Goal: Task Accomplishment & Management: Manage account settings

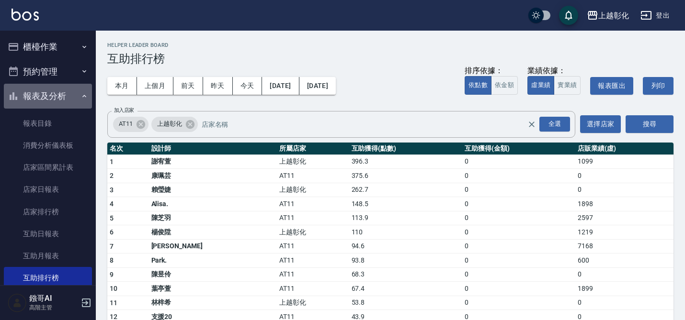
click at [50, 106] on button "報表及分析" at bounding box center [48, 96] width 88 height 25
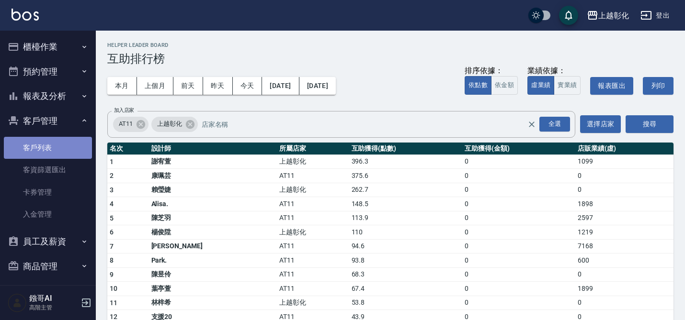
click at [57, 147] on link "客戶列表" at bounding box center [48, 148] width 88 height 22
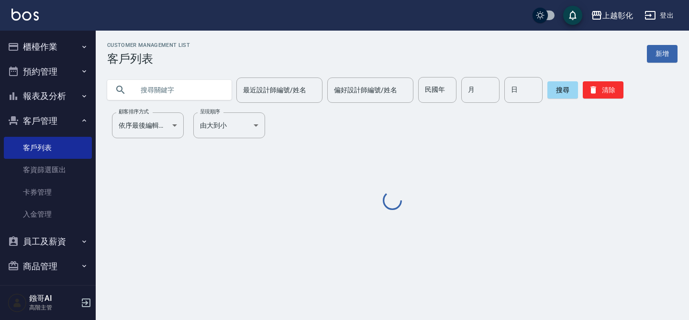
click at [186, 91] on input "text" at bounding box center [179, 90] width 90 height 26
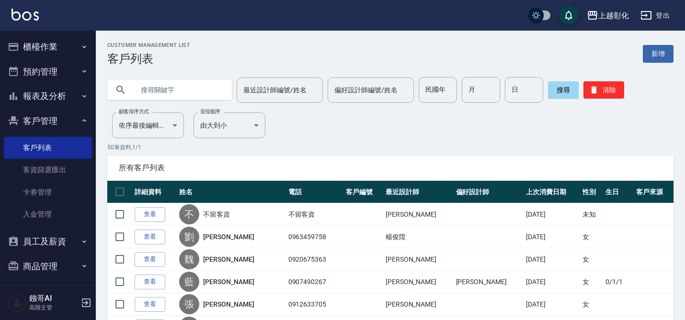
type input "ㄑ"
type input "-"
type input "9"
type input "0975315618"
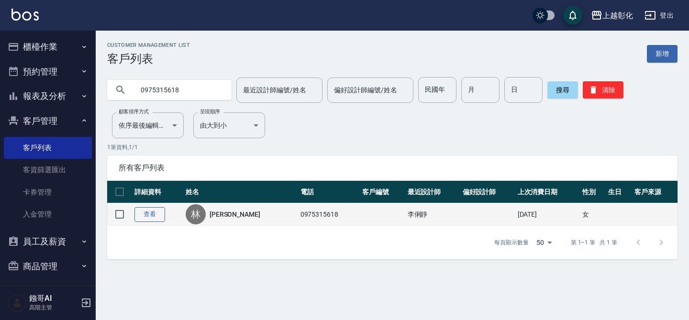
click at [155, 211] on link "查看" at bounding box center [150, 214] width 31 height 15
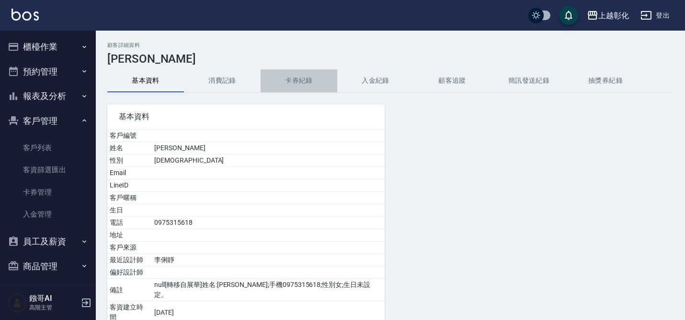
click at [289, 82] on button "卡券紀錄" at bounding box center [298, 80] width 77 height 23
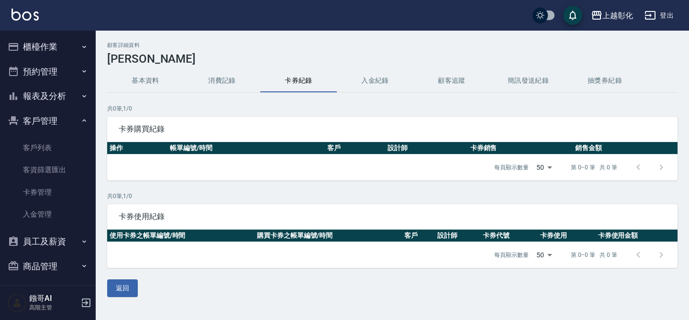
click at [362, 89] on button "入金紀錄" at bounding box center [375, 80] width 77 height 23
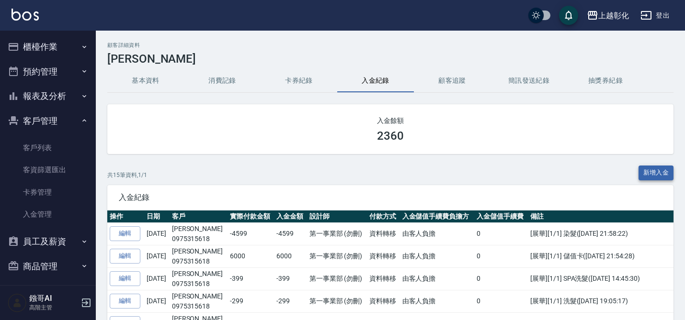
click at [648, 175] on button "新增入金" at bounding box center [655, 173] width 35 height 15
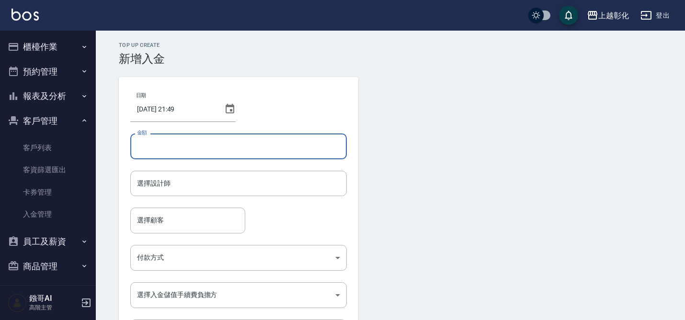
click at [237, 154] on input "金額" at bounding box center [238, 147] width 216 height 26
type input "-2360"
click at [254, 189] on input "選擇設計師" at bounding box center [239, 183] width 208 height 17
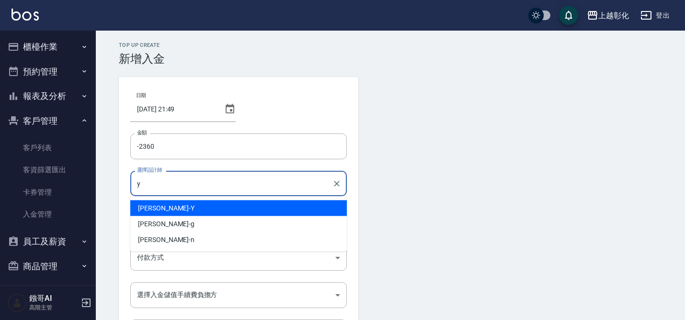
click at [225, 212] on div "YURI -Y" at bounding box center [238, 209] width 216 height 16
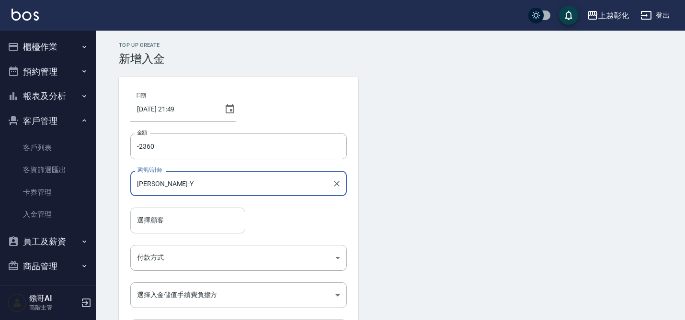
type input "YURI-Y"
click at [196, 223] on input "選擇顧客" at bounding box center [188, 220] width 106 height 17
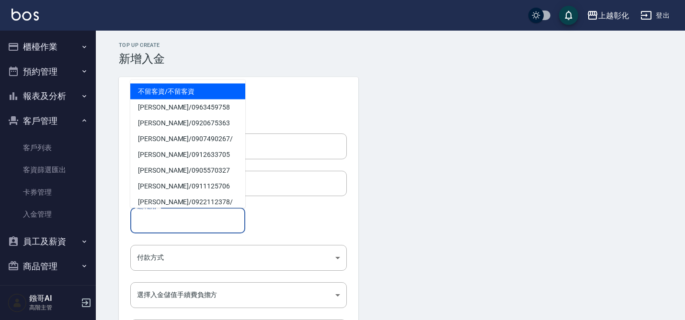
paste input "f"
type input "f"
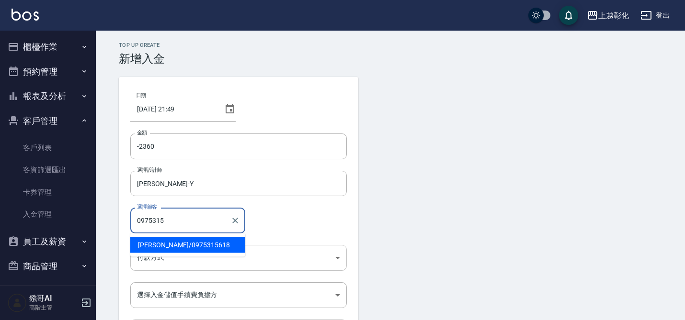
click at [181, 247] on span "林妤婕 / 0975315618" at bounding box center [187, 245] width 115 height 16
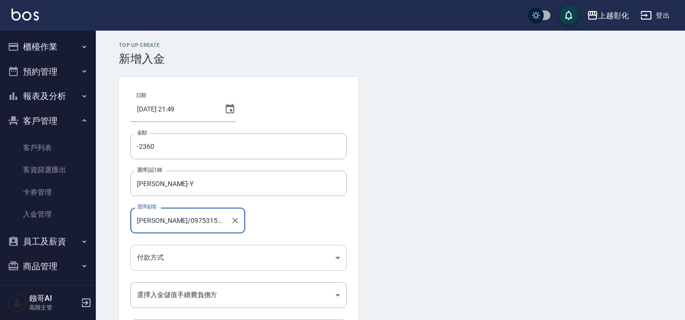
type input "林妤婕/0975315618"
click at [182, 261] on body "上越彰化 登出 櫃檯作業 打帳單 帳單列表 掛單列表 座位開單 營業儀表板 現金收支登錄 高階收支登錄 材料自購登錄 每日結帳 排班表 現場電腦打卡 掃碼打卡…" at bounding box center [344, 198] width 689 height 397
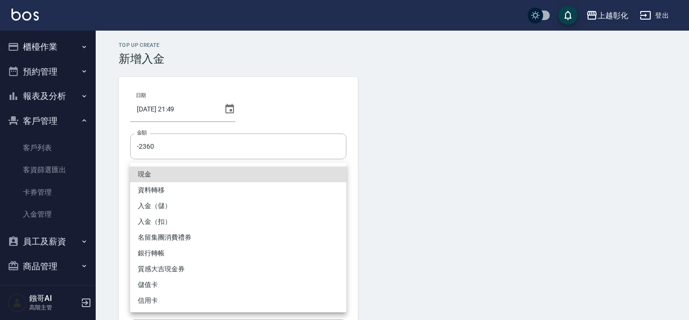
click at [203, 220] on li "入金（扣）" at bounding box center [238, 222] width 216 height 16
type input "入金（扣）"
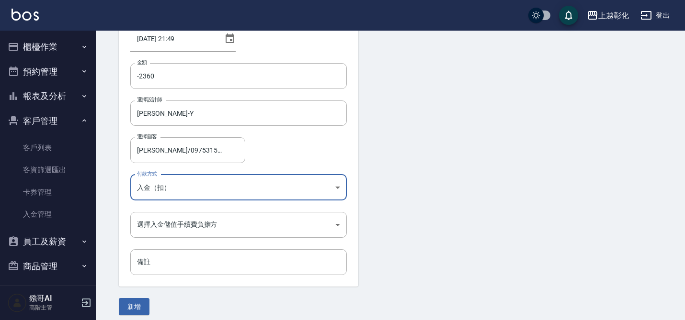
scroll to position [77, 0]
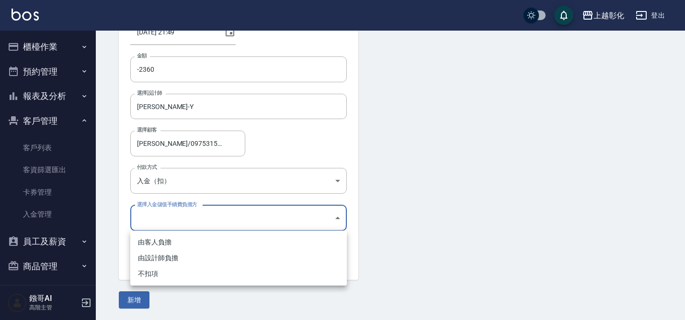
click at [172, 227] on body "上越彰化 登出 櫃檯作業 打帳單 帳單列表 掛單列表 座位開單 營業儀表板 現金收支登錄 高階收支登錄 材料自購登錄 每日結帳 排班表 現場電腦打卡 掃碼打卡…" at bounding box center [342, 121] width 685 height 397
drag, startPoint x: 158, startPoint y: 264, endPoint x: 158, endPoint y: 270, distance: 5.7
click at [158, 270] on ul "由客人負擔 由設計師負擔 不扣項" at bounding box center [238, 258] width 216 height 55
click at [158, 270] on li "不扣項" at bounding box center [238, 274] width 216 height 16
type input "WITHOUTHANDLINGFEE"
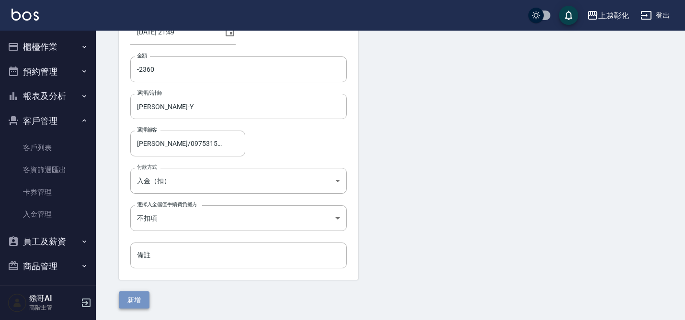
click at [134, 308] on button "新增" at bounding box center [134, 301] width 31 height 18
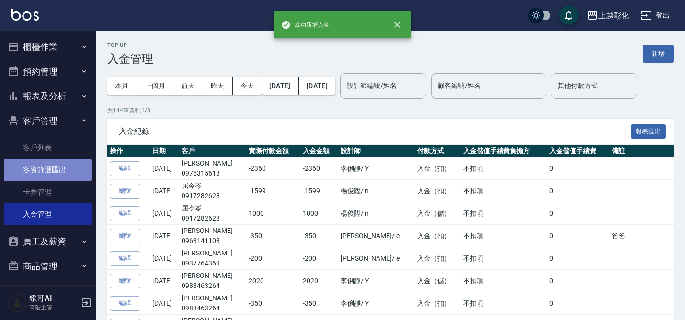
click at [59, 160] on link "客資篩選匯出" at bounding box center [48, 170] width 88 height 22
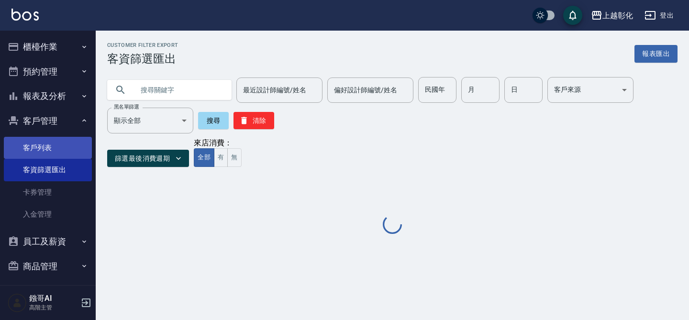
click at [61, 152] on link "客戶列表" at bounding box center [48, 148] width 88 height 22
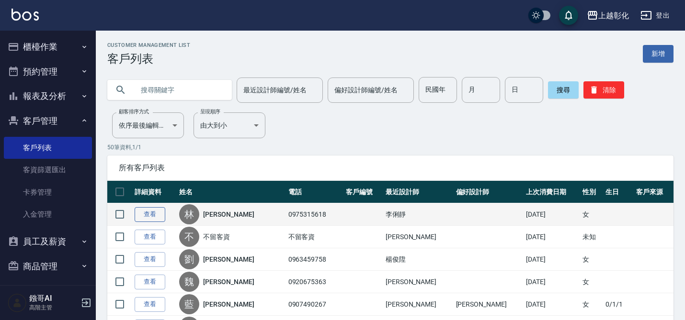
click at [140, 207] on link "查看" at bounding box center [150, 214] width 31 height 15
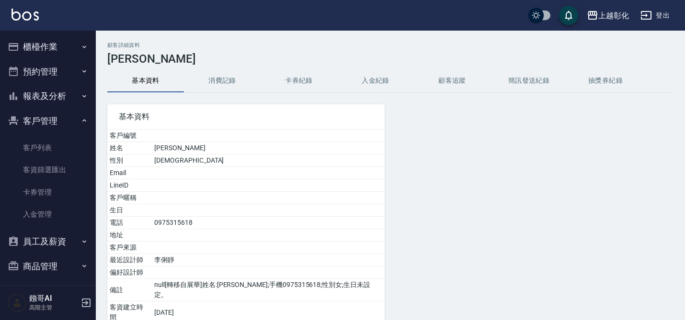
click at [317, 84] on button "卡券紀錄" at bounding box center [298, 80] width 77 height 23
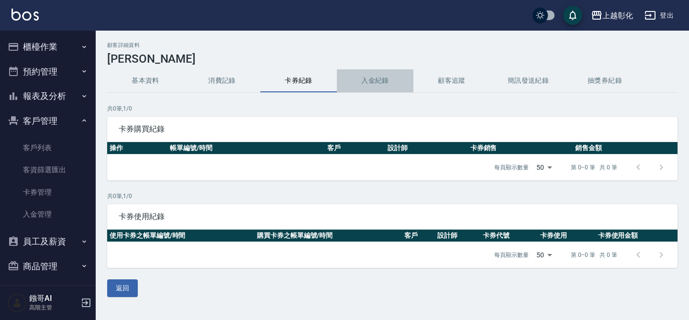
click at [383, 84] on button "入金紀錄" at bounding box center [375, 80] width 77 height 23
